Goal: Communication & Community: Connect with others

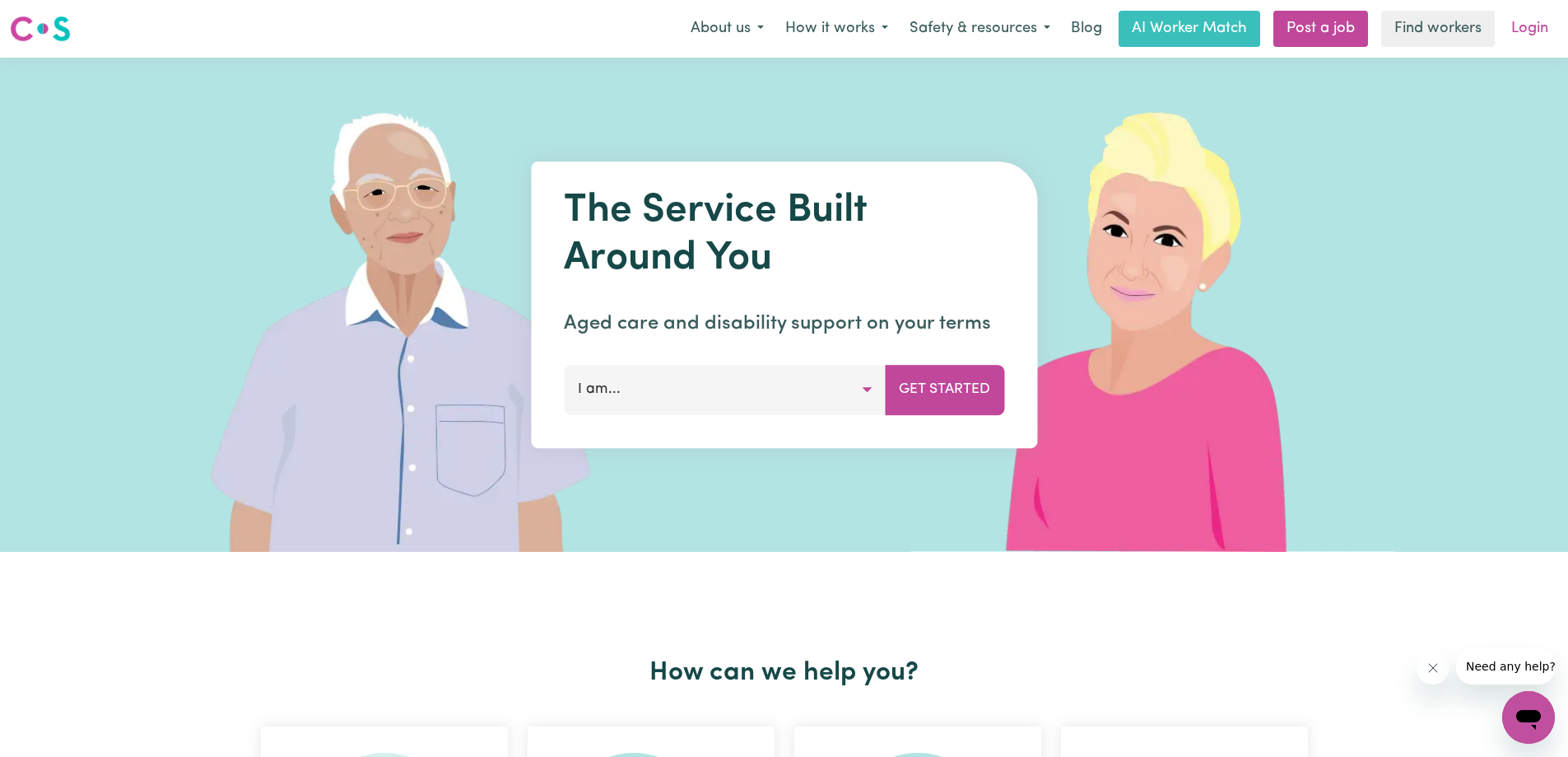
click at [1534, 29] on link "Login" at bounding box center [1530, 29] width 57 height 36
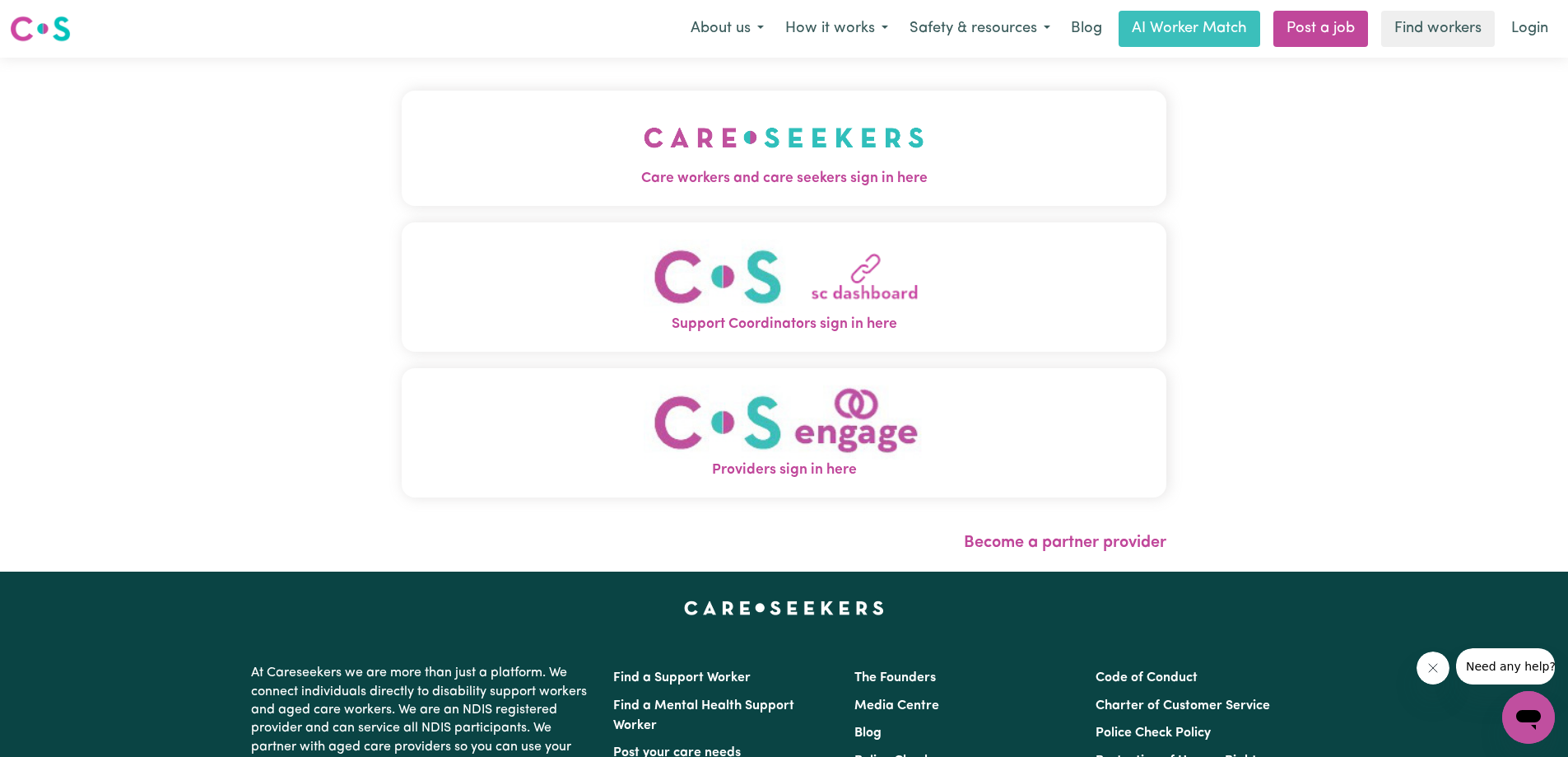
click at [747, 155] on img "Care workers and care seekers sign in here" at bounding box center [784, 137] width 281 height 61
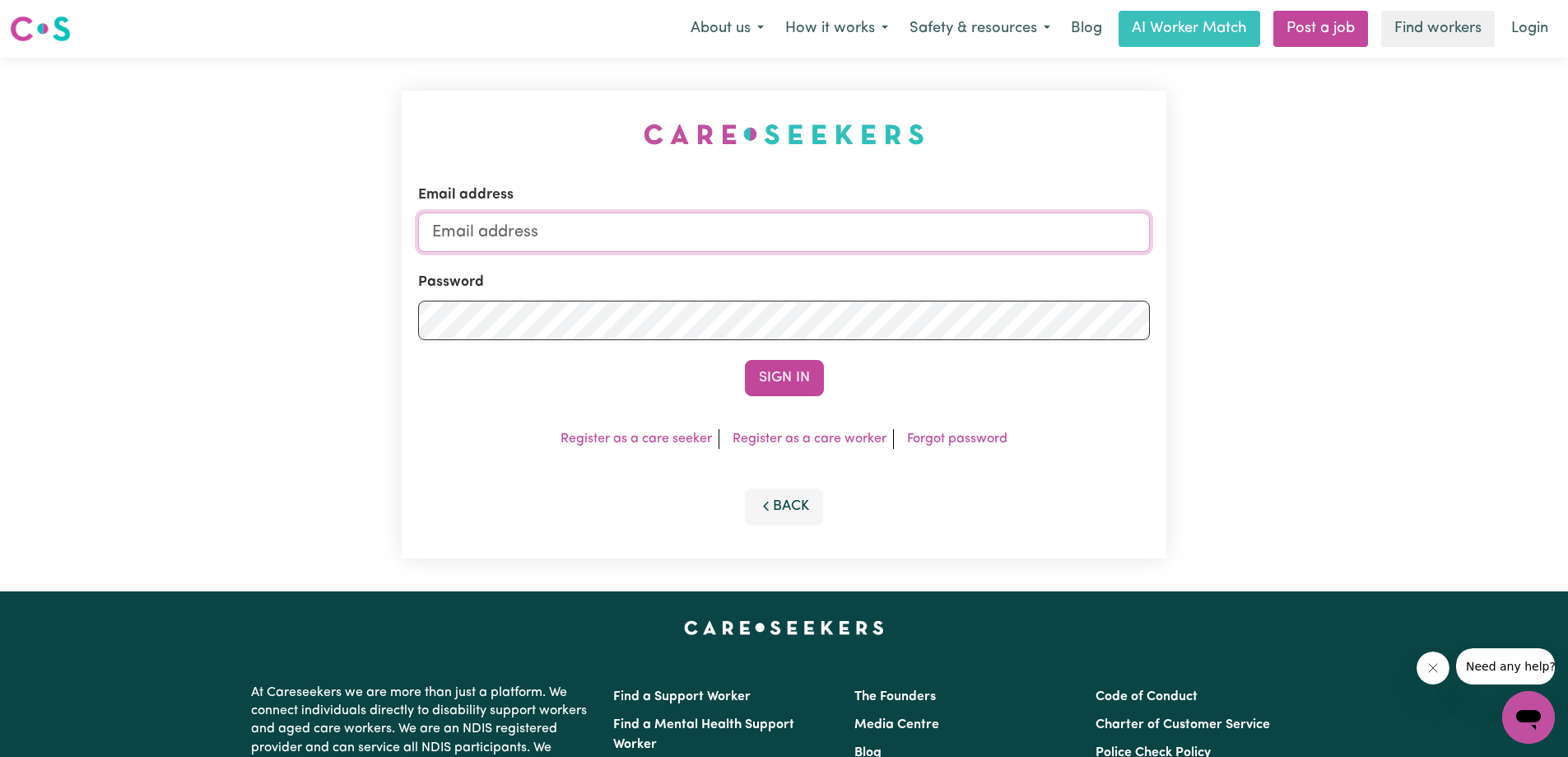
type input "[EMAIL_ADDRESS][DOMAIN_NAME]"
click at [783, 376] on button "Sign In" at bounding box center [784, 377] width 79 height 36
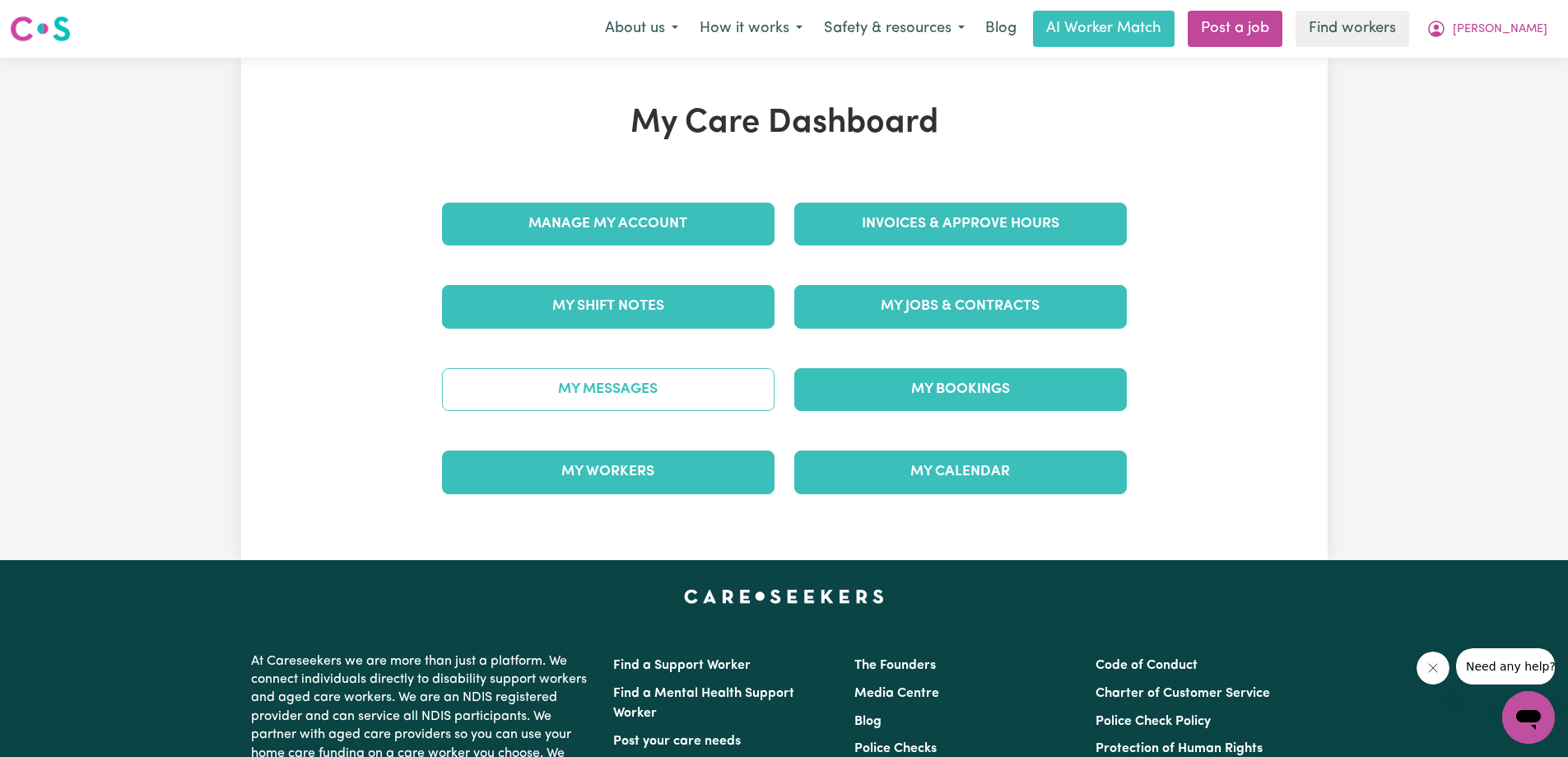
click at [605, 395] on link "My Messages" at bounding box center [608, 389] width 333 height 43
